Goal: Information Seeking & Learning: Learn about a topic

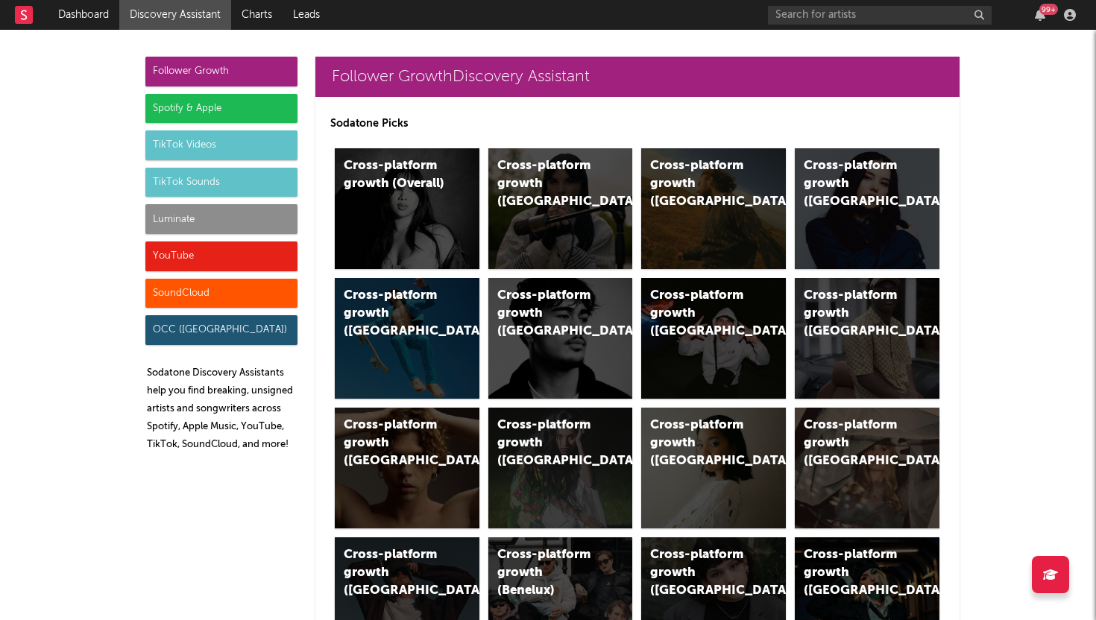
click at [31, 24] on link at bounding box center [24, 15] width 18 height 30
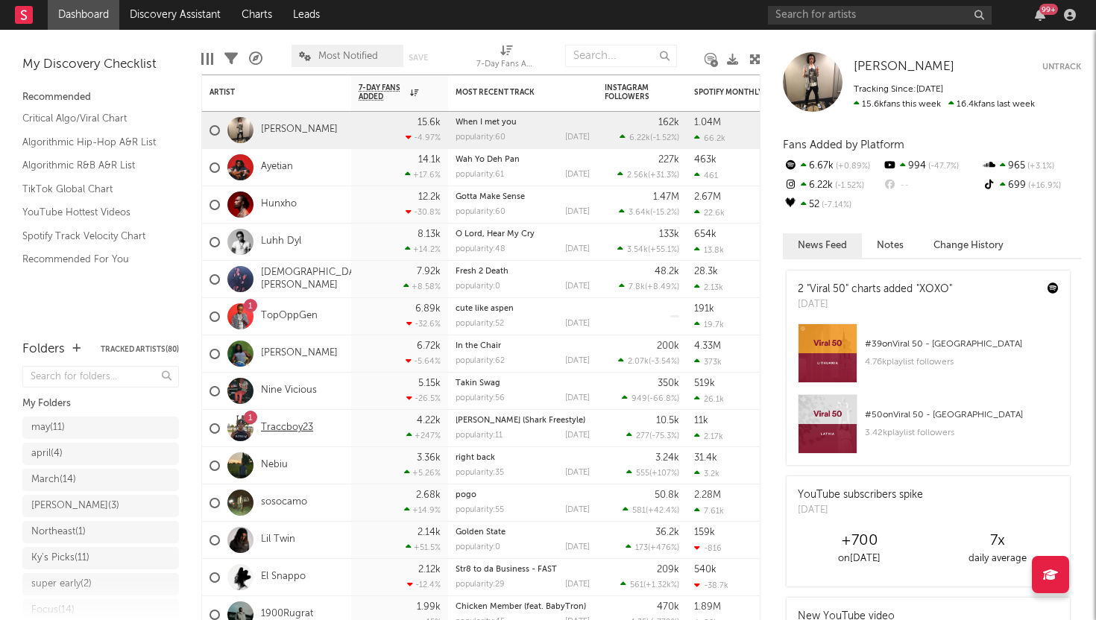
click at [283, 428] on link "Traccboy23" at bounding box center [287, 428] width 52 height 13
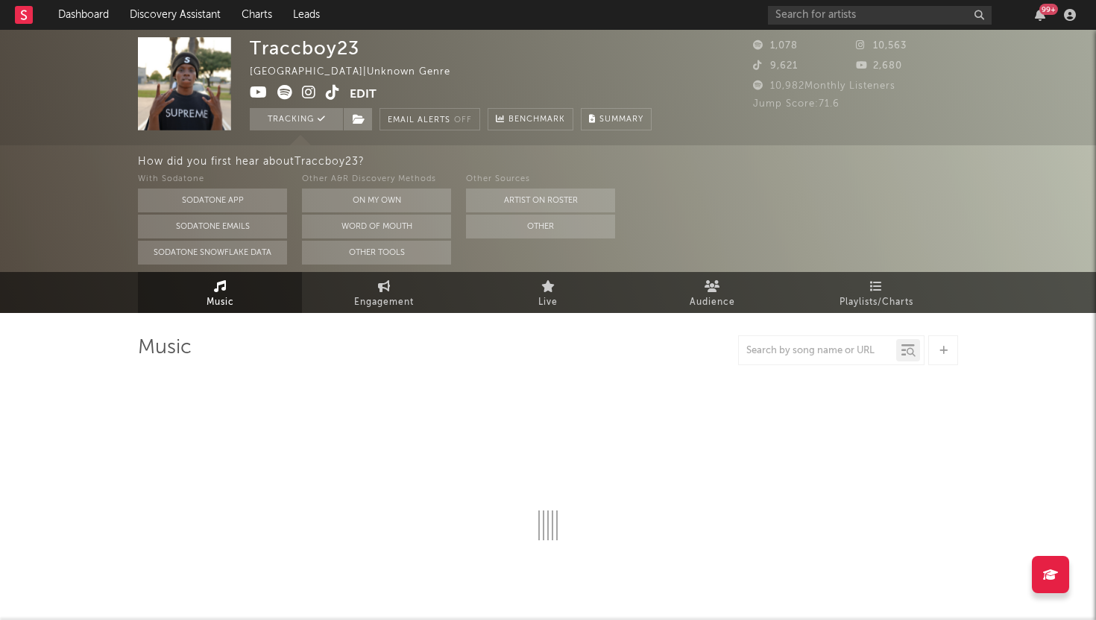
select select "6m"
